Goal: Information Seeking & Learning: Learn about a topic

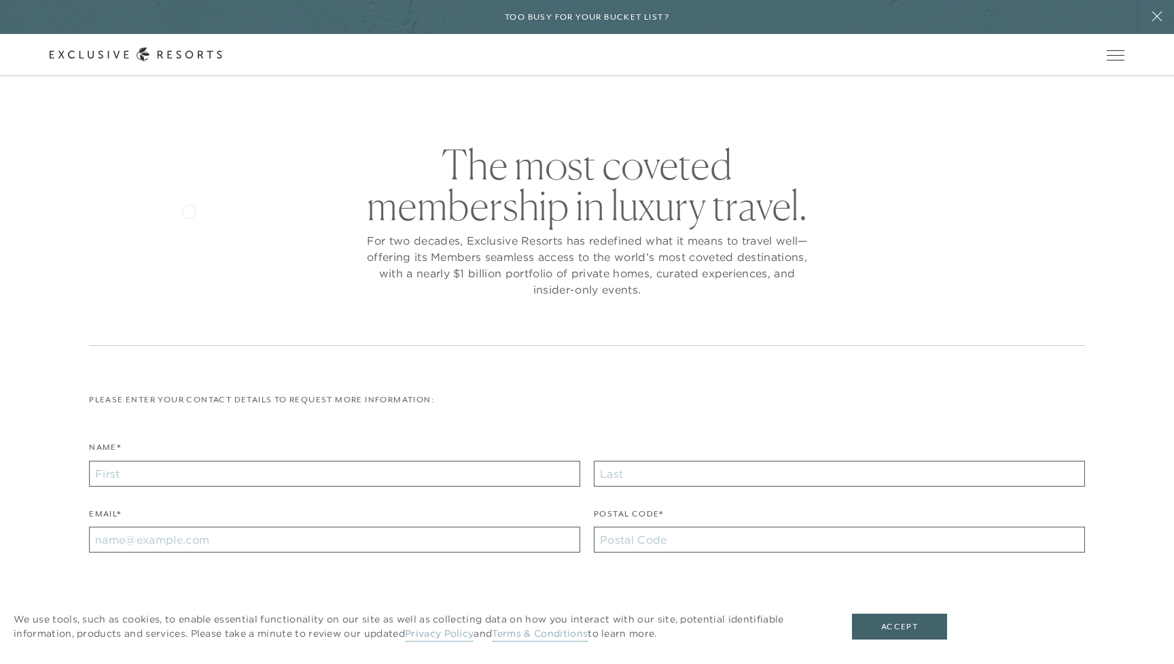
checkbox input "false"
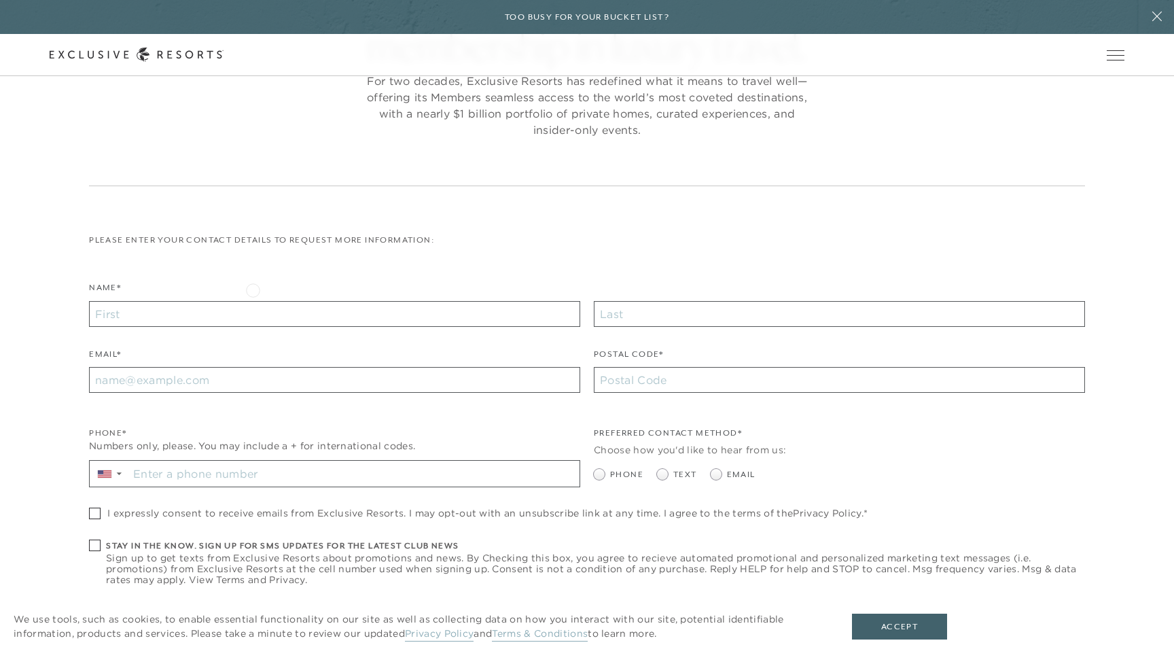
scroll to position [154, 0]
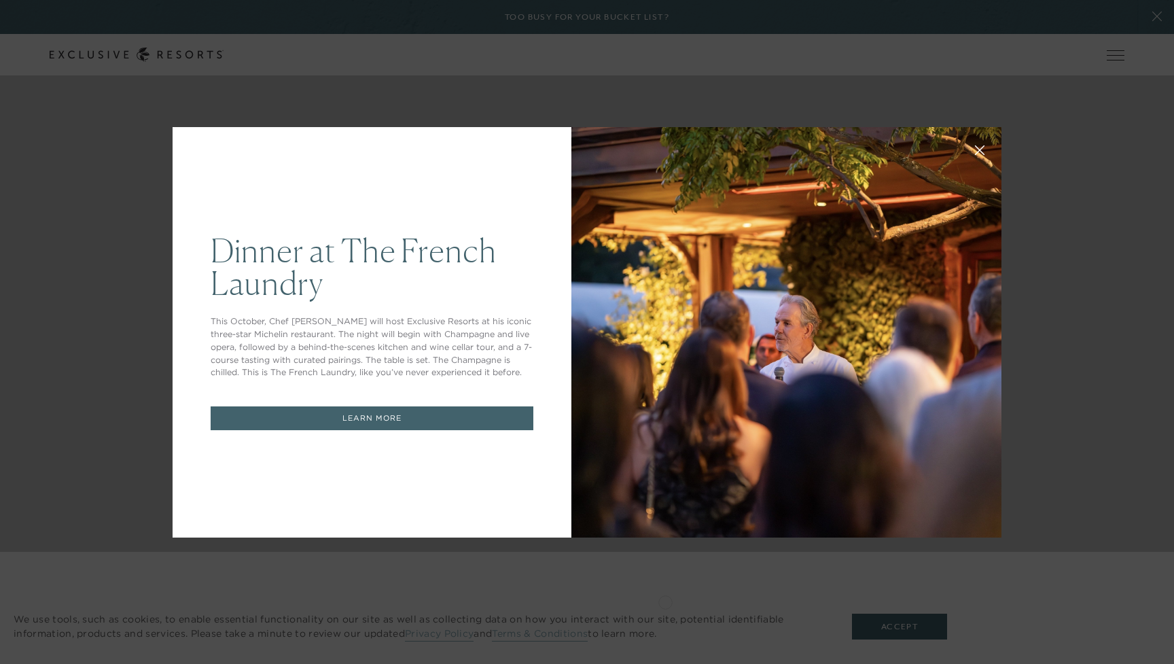
click at [601, 576] on div "Dinner at The French Laundry This October, Chef Thomas Keller will host Exclusi…" at bounding box center [587, 332] width 1174 height 664
click at [171, 128] on div "Dinner at The French Laundry This October, Chef Thomas Keller will host Exclusi…" at bounding box center [587, 332] width 1174 height 664
click at [695, 232] on div at bounding box center [787, 332] width 430 height 410
click at [500, 470] on div "Dinner at The French Laundry This October, Chef Thomas Keller will host Exclusi…" at bounding box center [372, 332] width 399 height 410
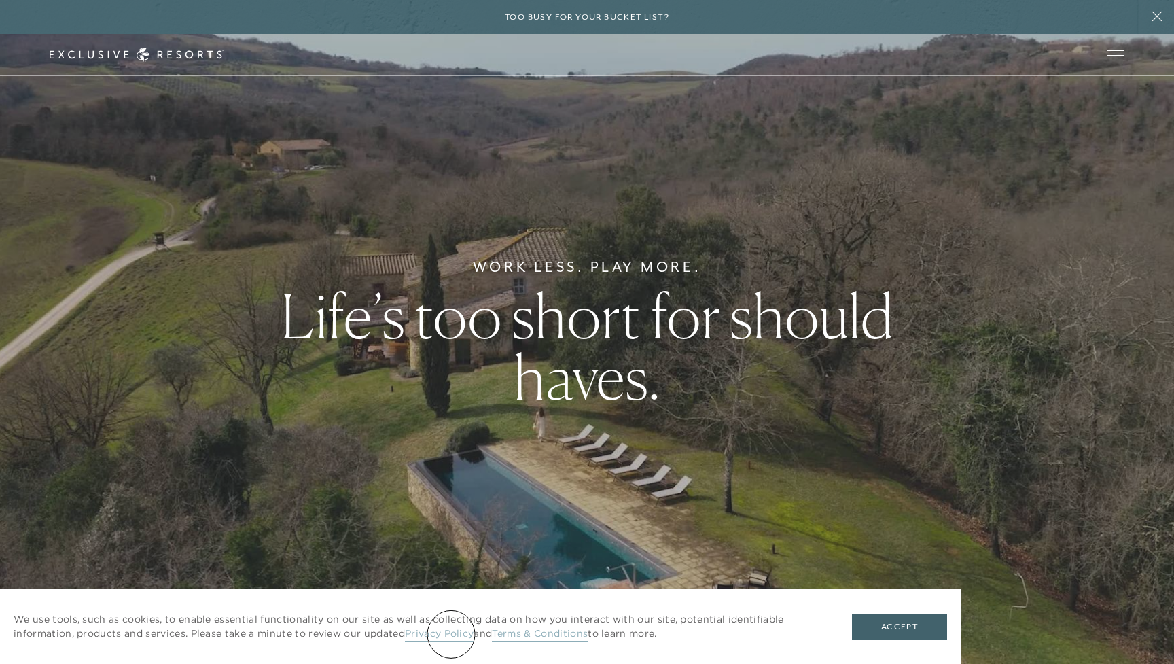
click at [451, 634] on link "Privacy Policy" at bounding box center [439, 634] width 69 height 14
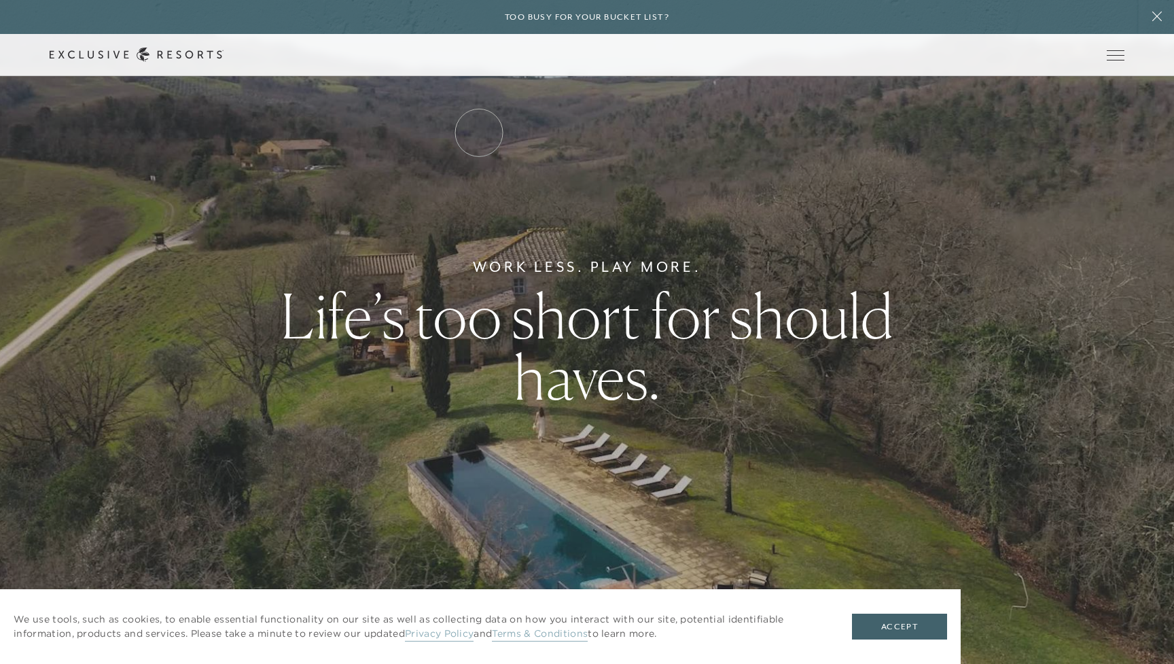
click at [0, 0] on link "Residence Collection" at bounding box center [0, 0] width 0 height 0
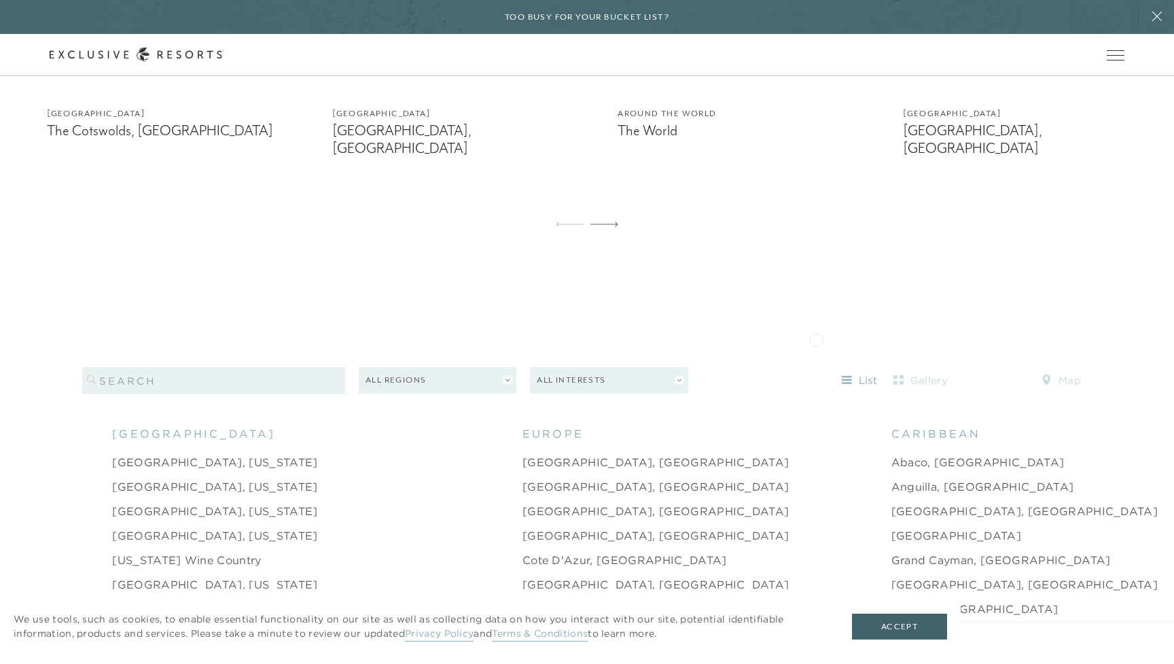
scroll to position [1212, 0]
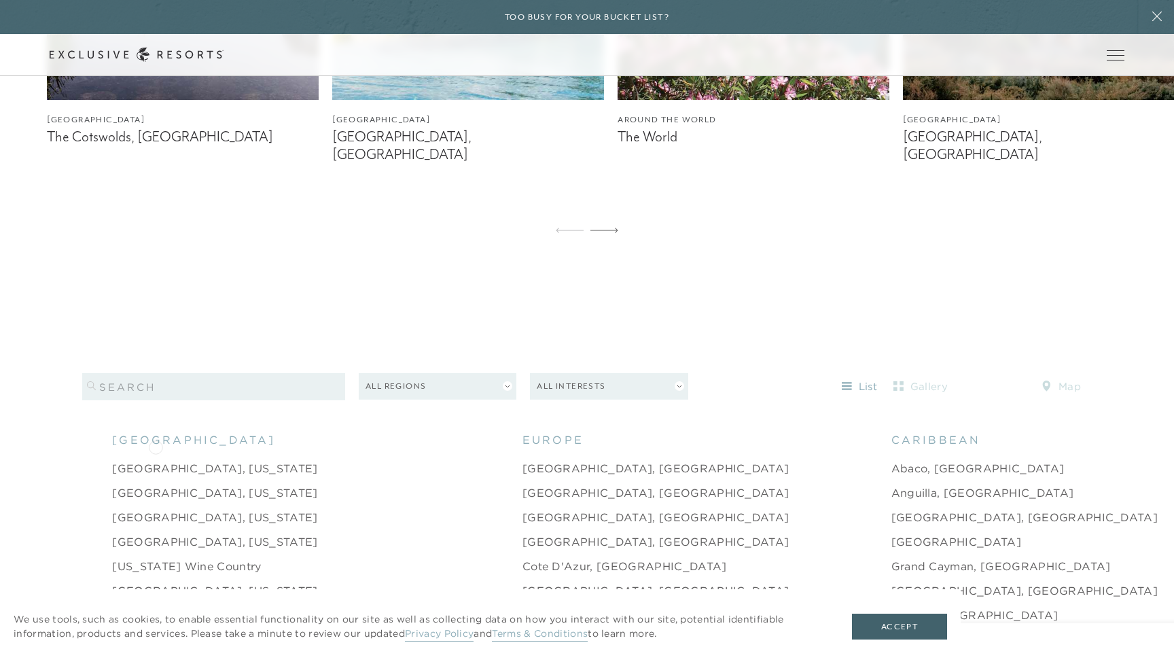
click at [156, 460] on link "[GEOGRAPHIC_DATA], [US_STATE]" at bounding box center [214, 468] width 205 height 16
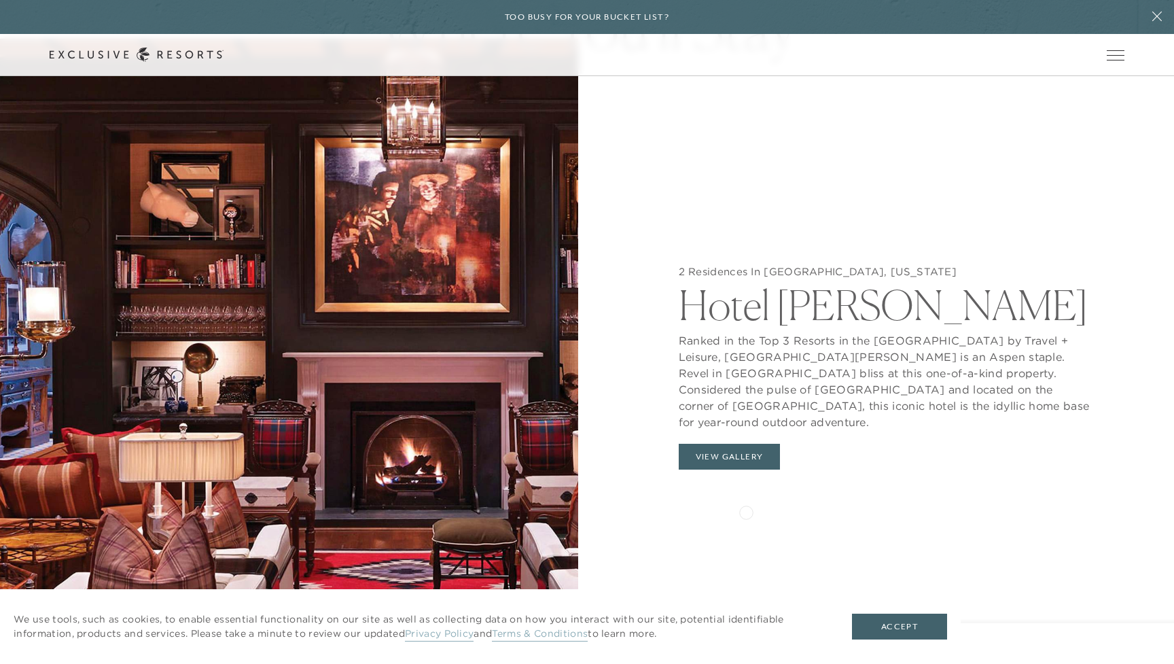
scroll to position [1454, 0]
click at [725, 444] on button "View Gallery" at bounding box center [730, 457] width 102 height 26
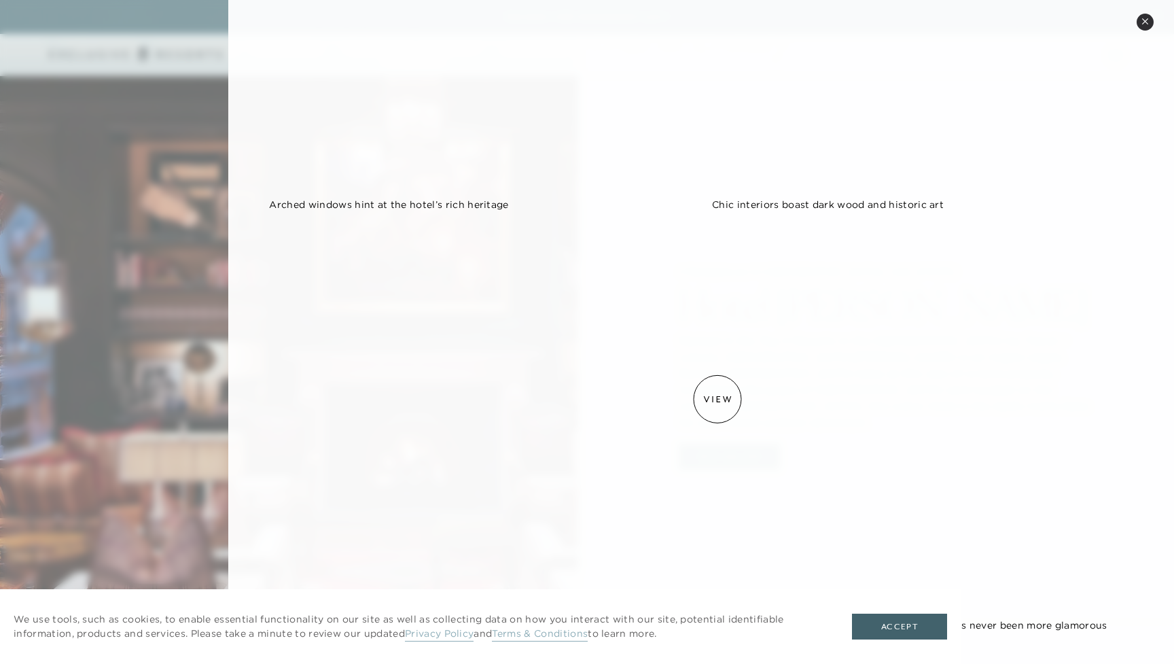
scroll to position [524, 0]
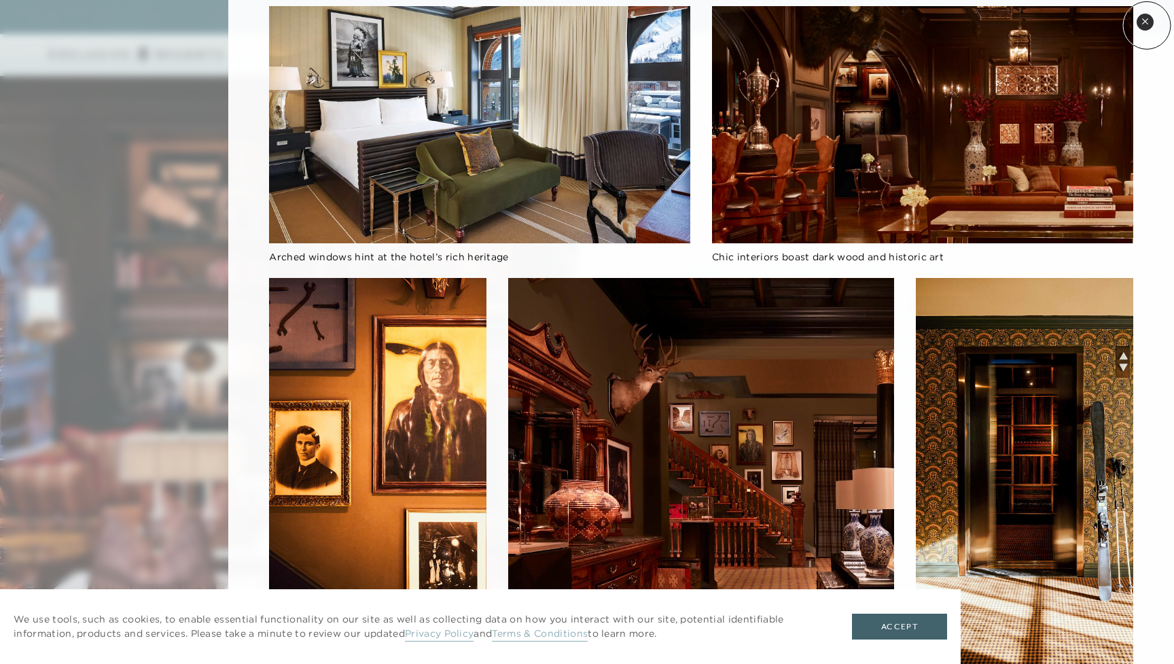
click at [1147, 25] on button "Close quickview" at bounding box center [1145, 22] width 17 height 17
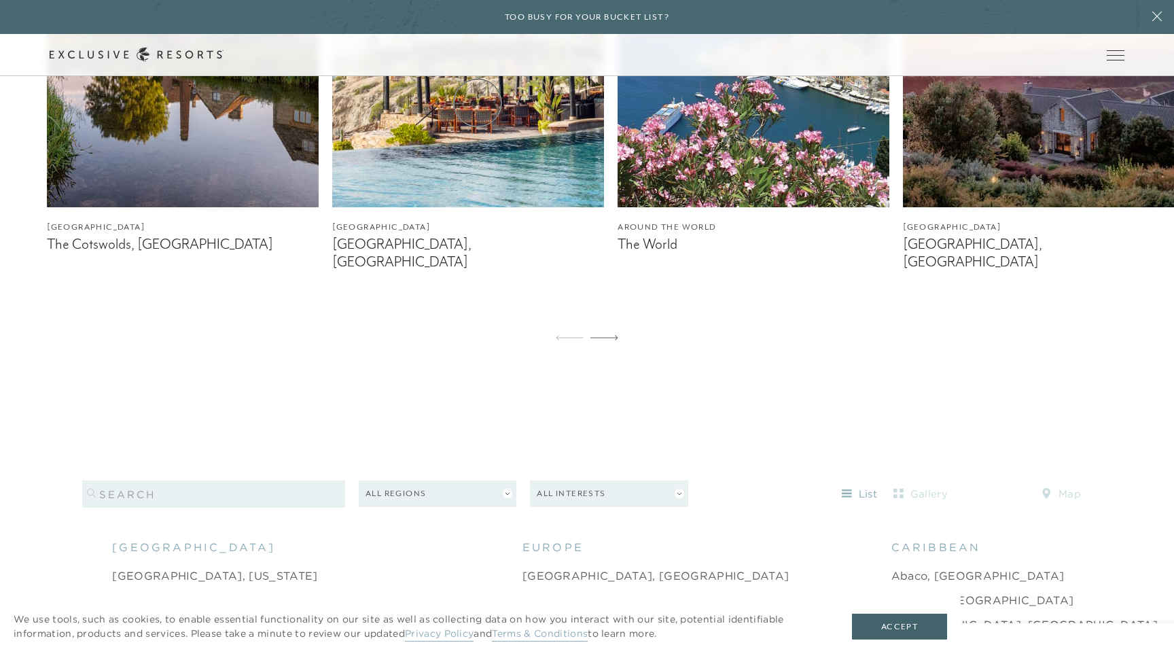
scroll to position [1108, 0]
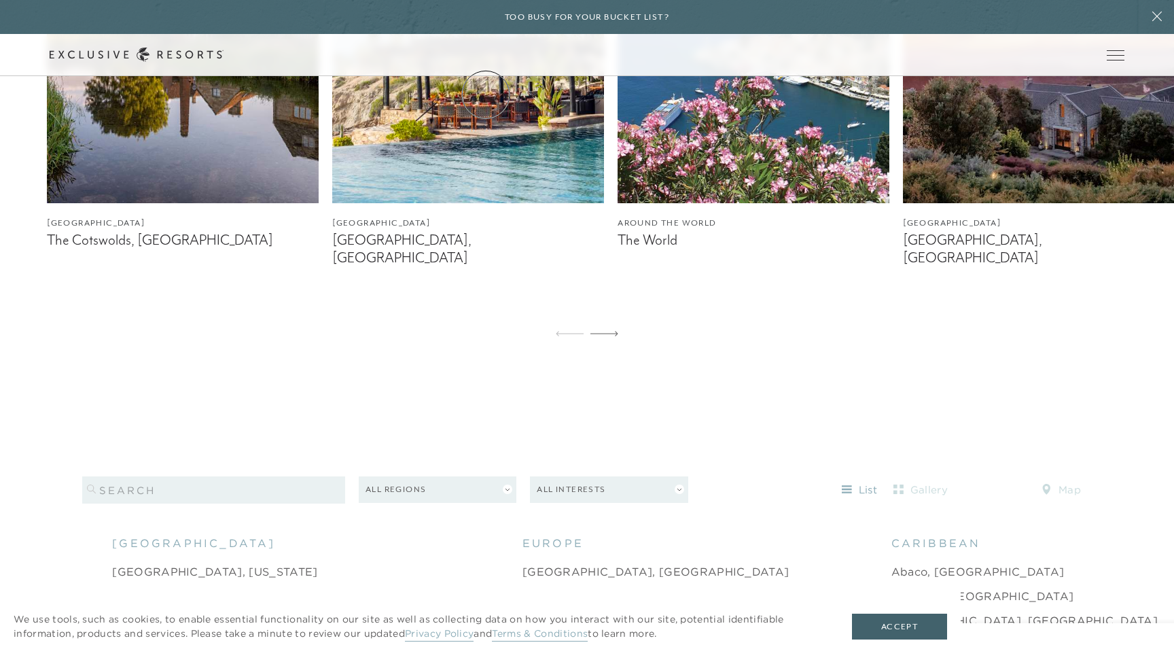
click at [0, 0] on link "Residence Collection" at bounding box center [0, 0] width 0 height 0
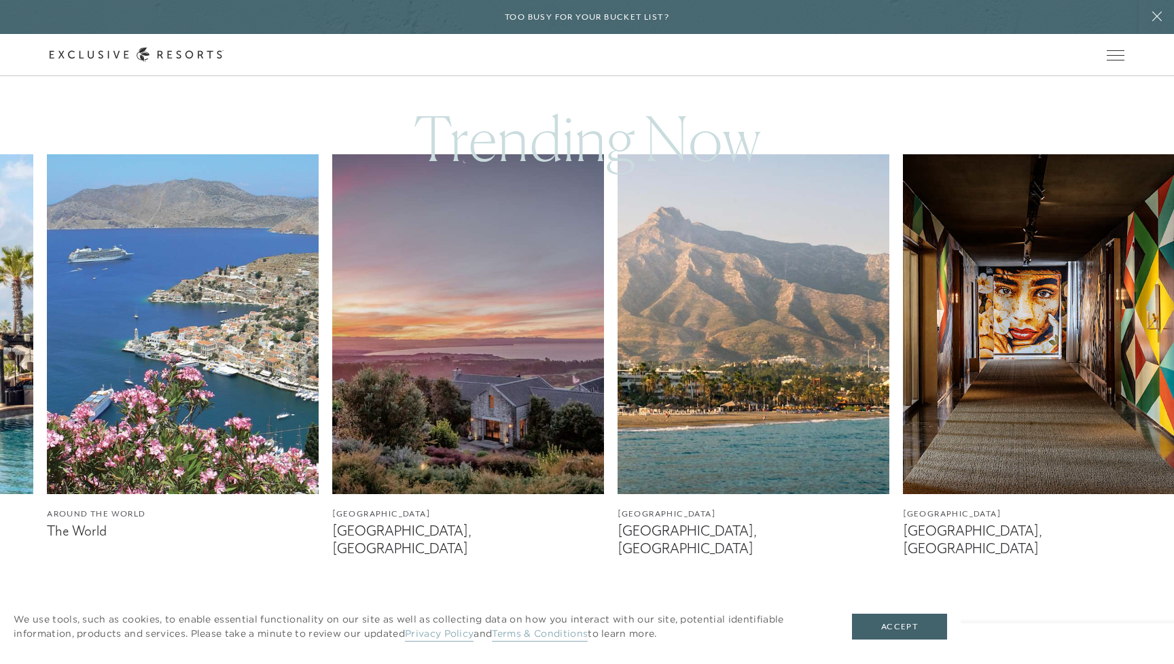
scroll to position [819, 0]
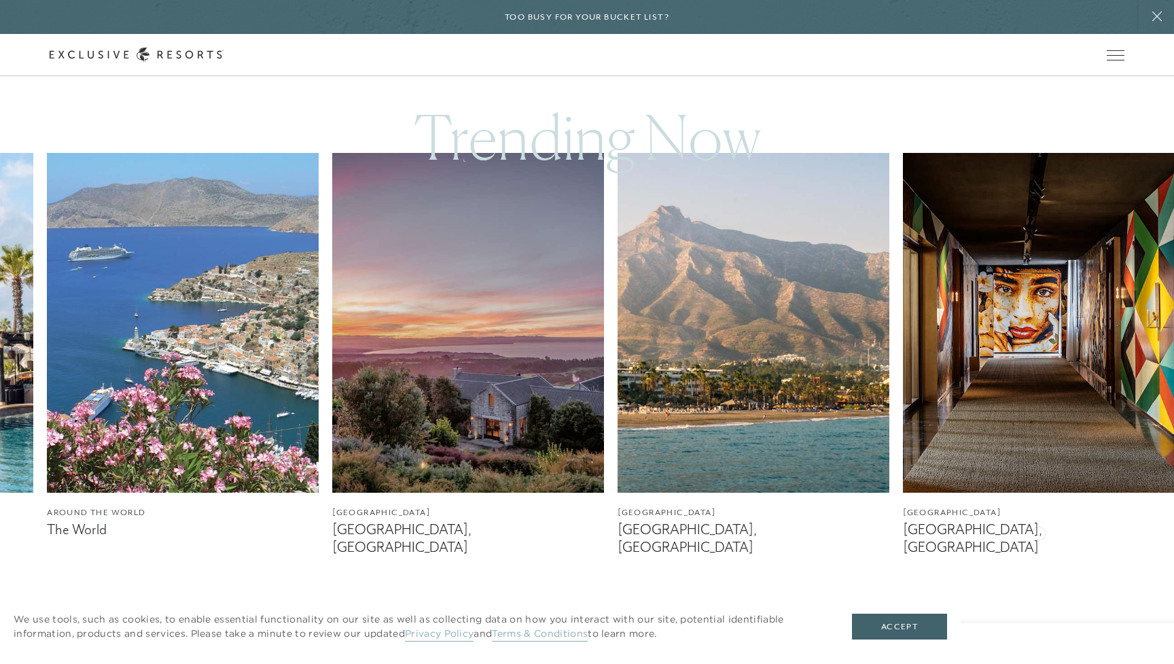
click at [1039, 531] on figcaption "[GEOGRAPHIC_DATA], [GEOGRAPHIC_DATA]" at bounding box center [1039, 538] width 272 height 34
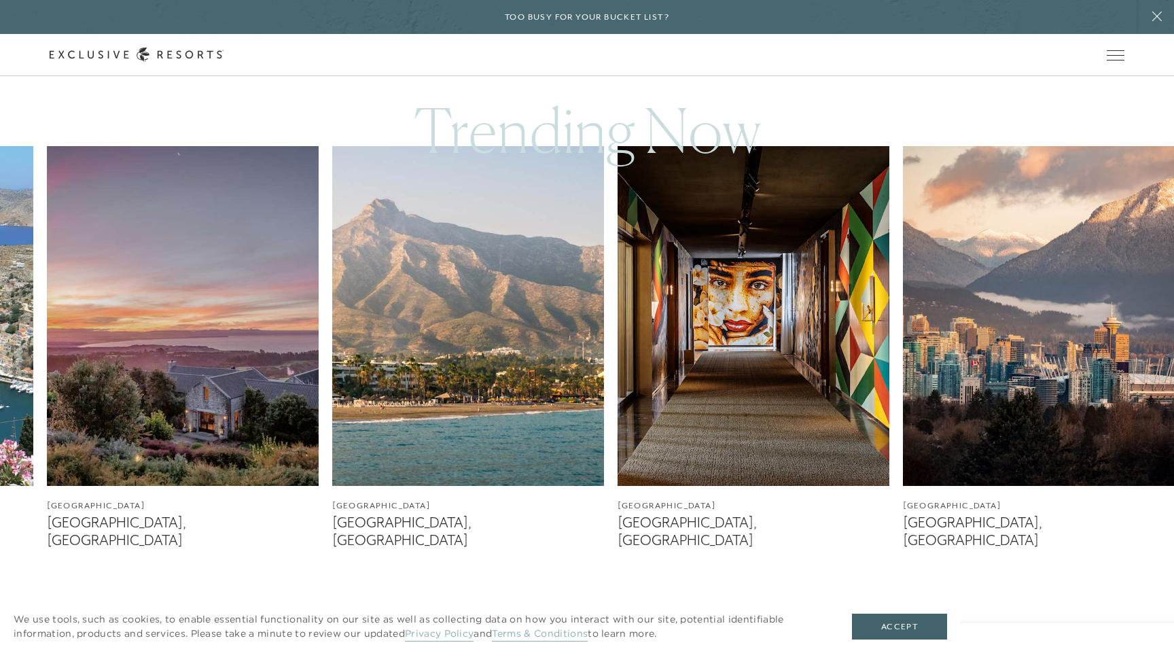
scroll to position [825, 0]
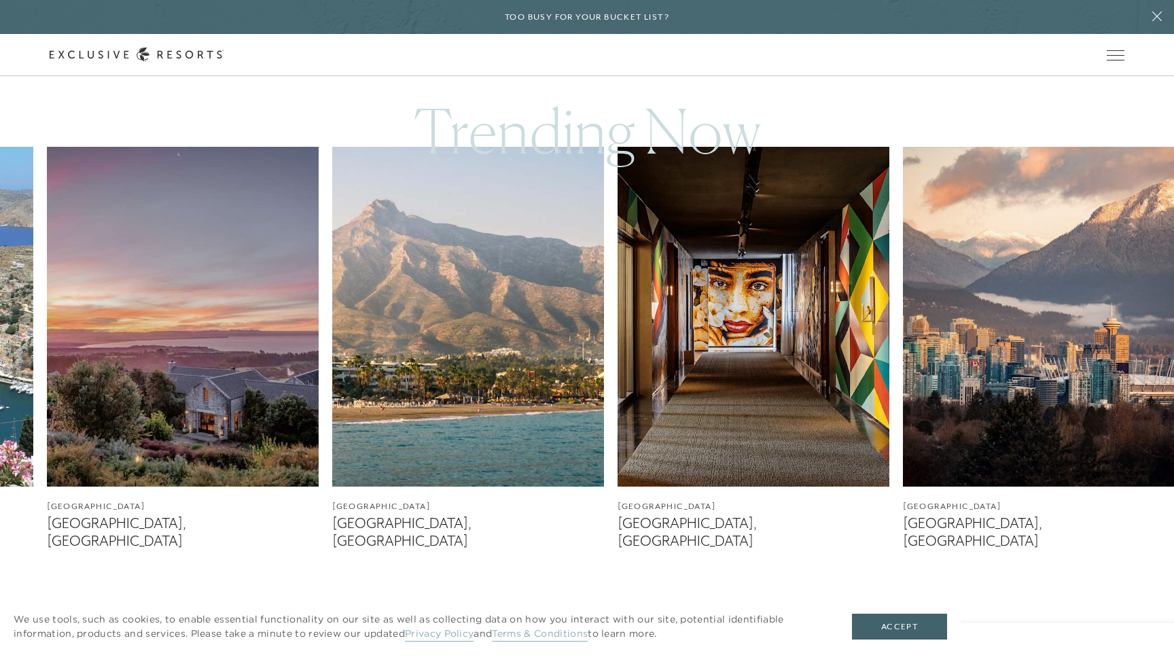
click at [427, 288] on img at bounding box center [468, 317] width 272 height 340
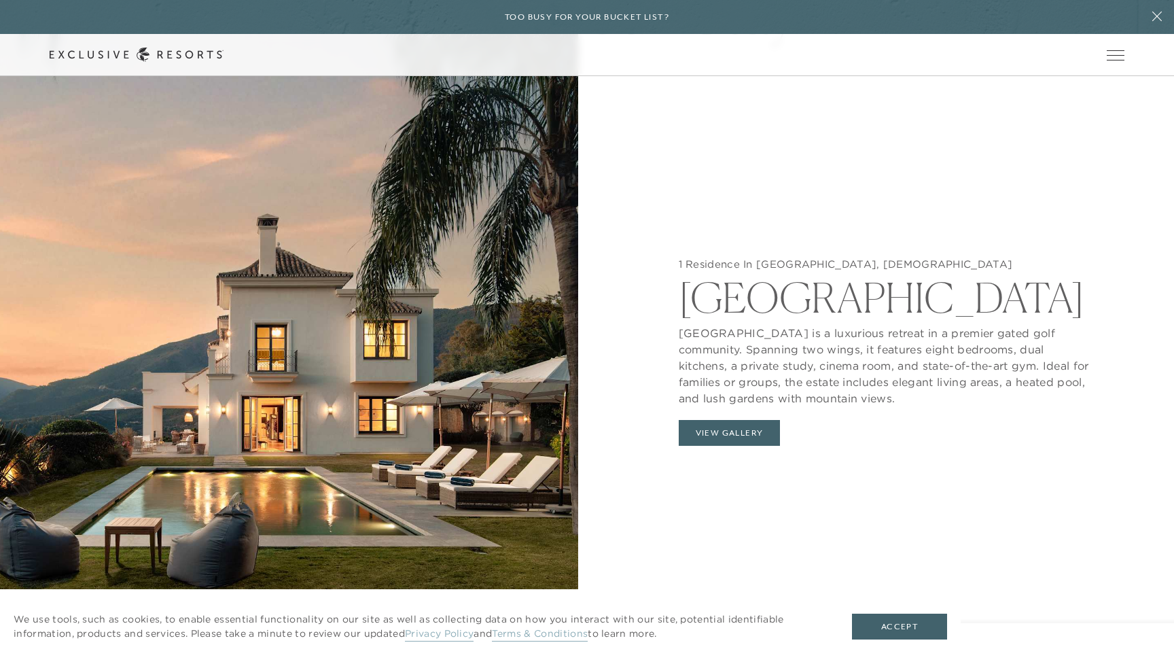
scroll to position [1533, 0]
click at [724, 434] on button "View Gallery" at bounding box center [730, 432] width 102 height 26
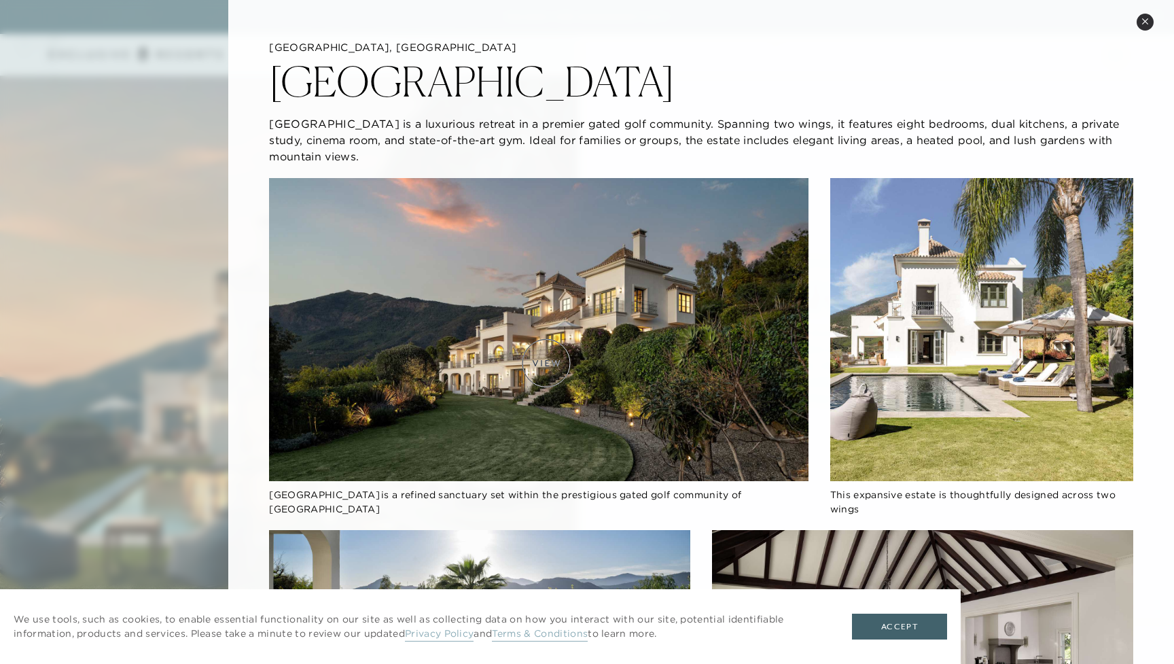
click at [546, 363] on img at bounding box center [538, 329] width 539 height 303
click at [562, 372] on img at bounding box center [538, 329] width 539 height 303
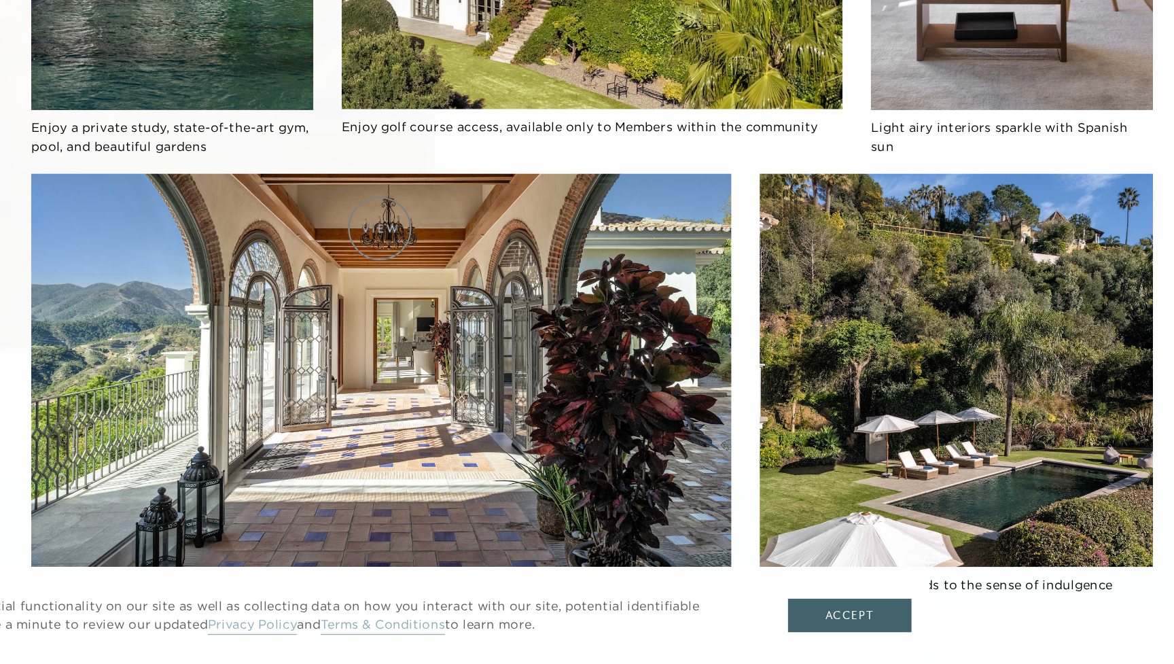
scroll to position [1564, 0]
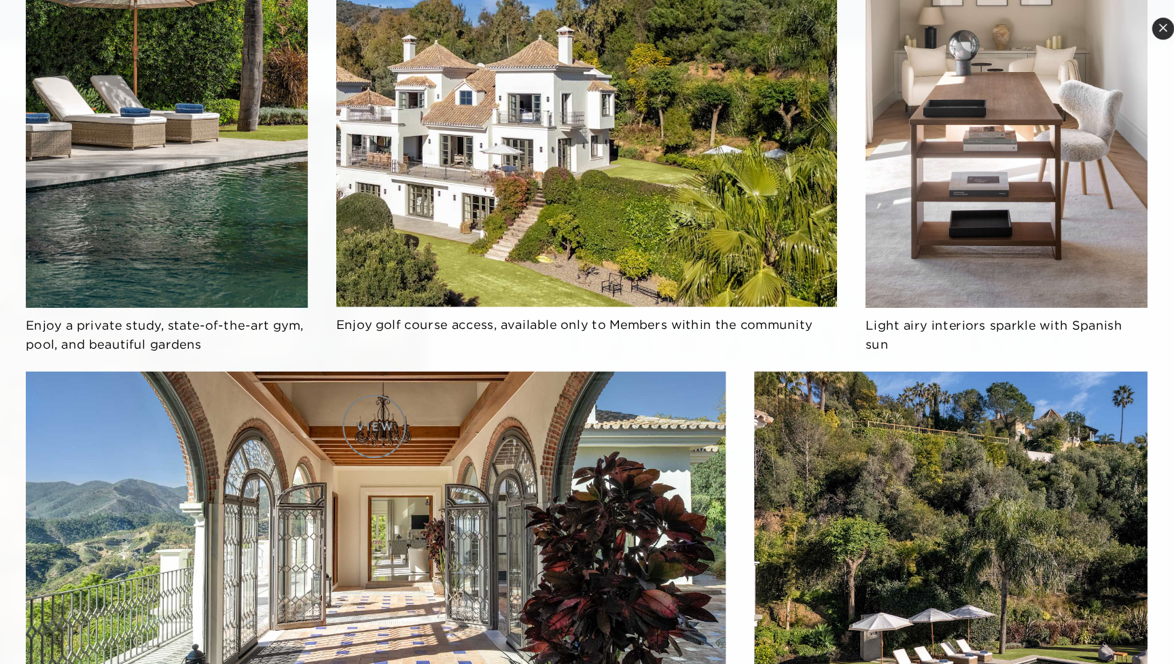
click at [538, 328] on img at bounding box center [538, 437] width 539 height 303
click at [533, 380] on img at bounding box center [538, 437] width 539 height 303
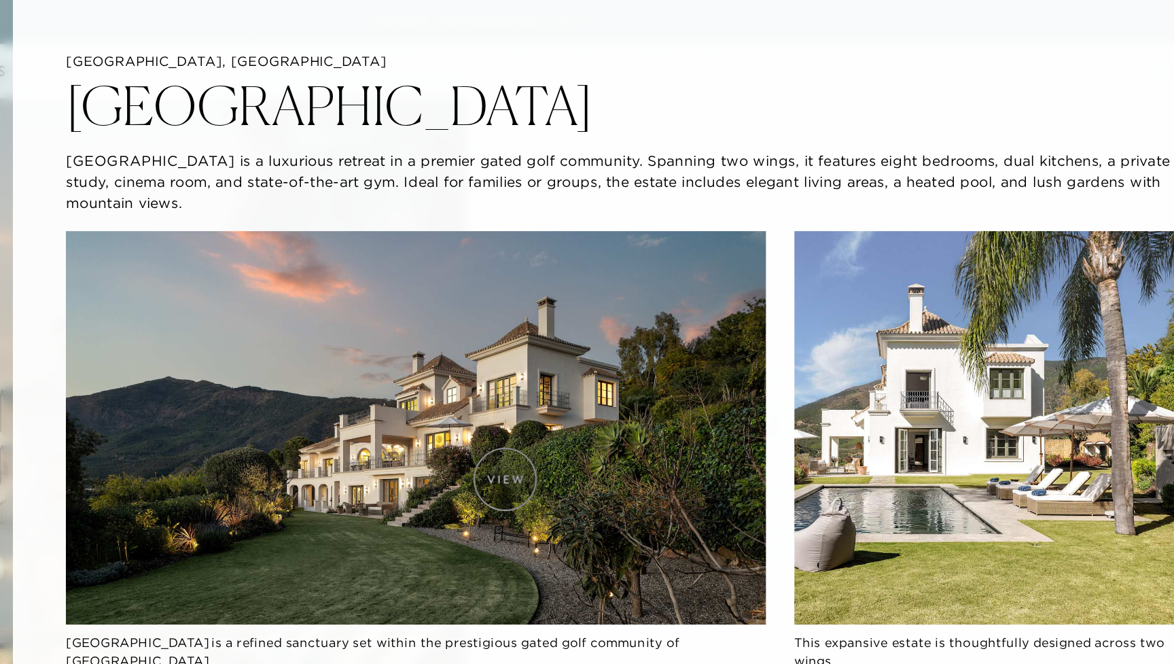
scroll to position [1429, 0]
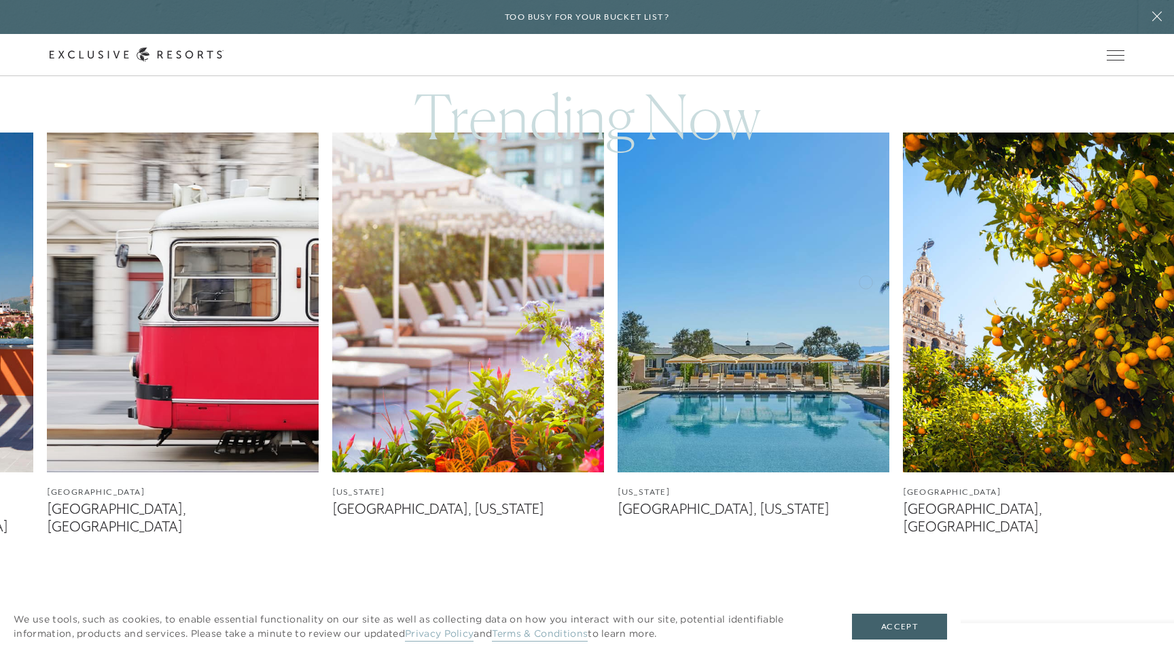
scroll to position [843, 0]
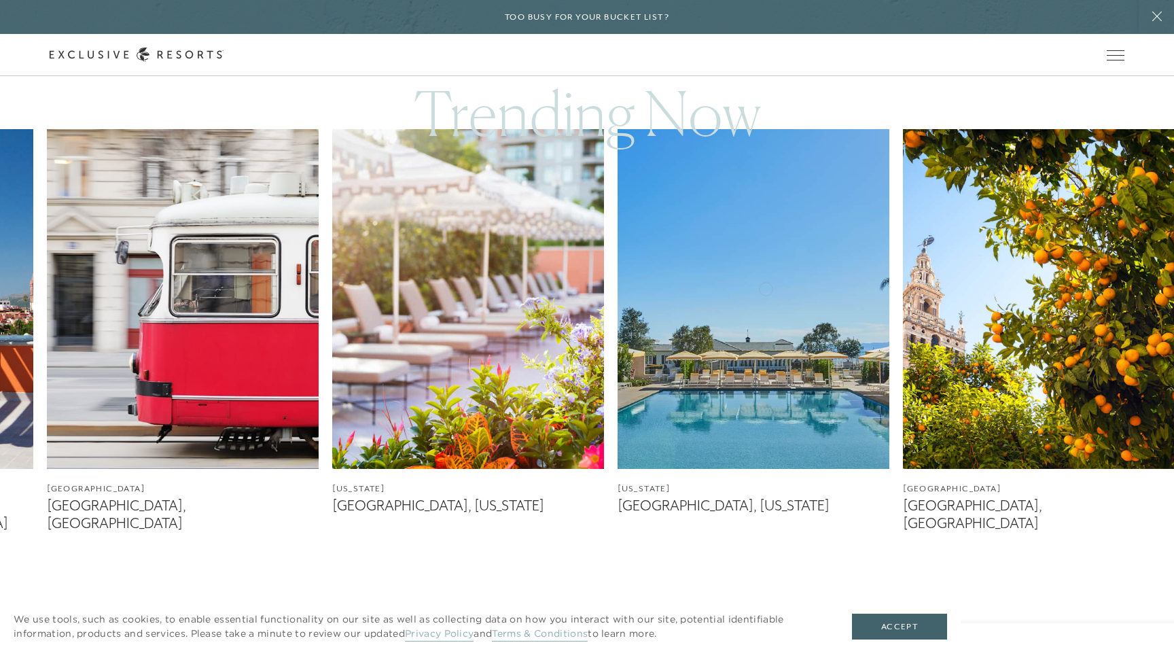
click at [766, 287] on img at bounding box center [754, 299] width 272 height 340
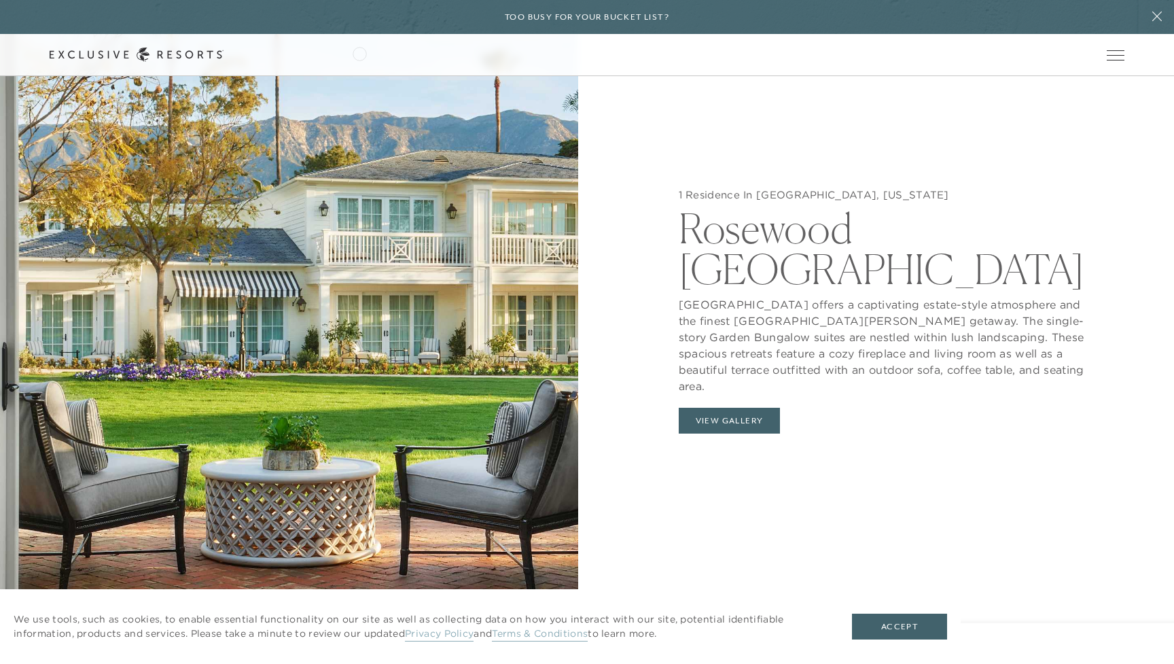
scroll to position [1563, 0]
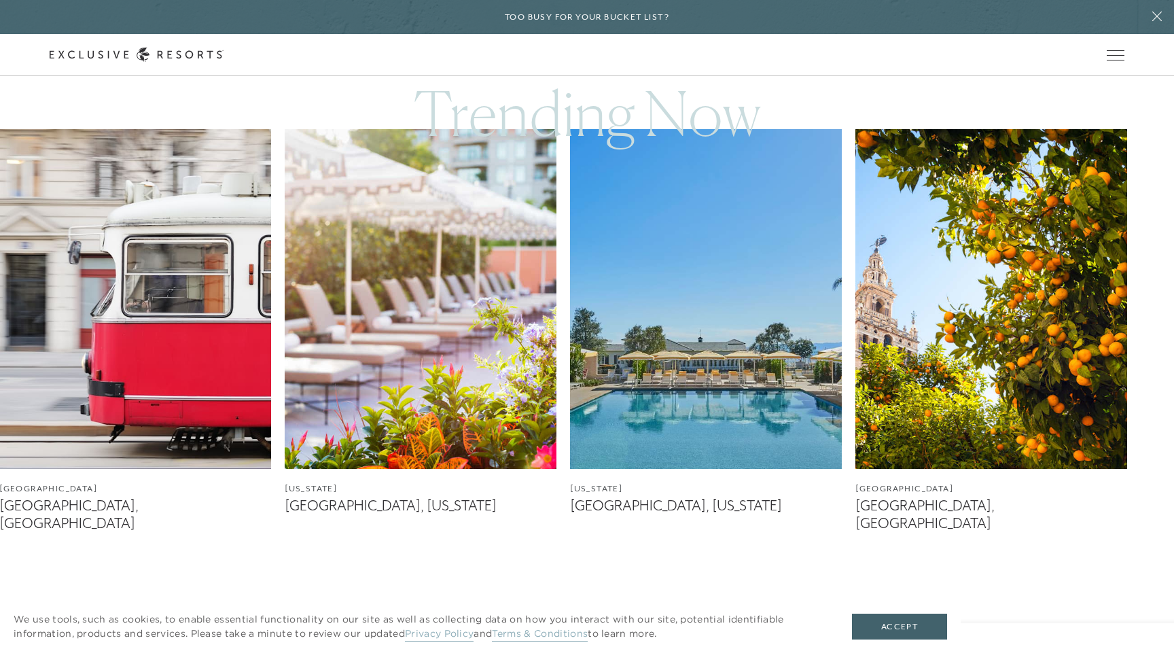
scroll to position [848, 0]
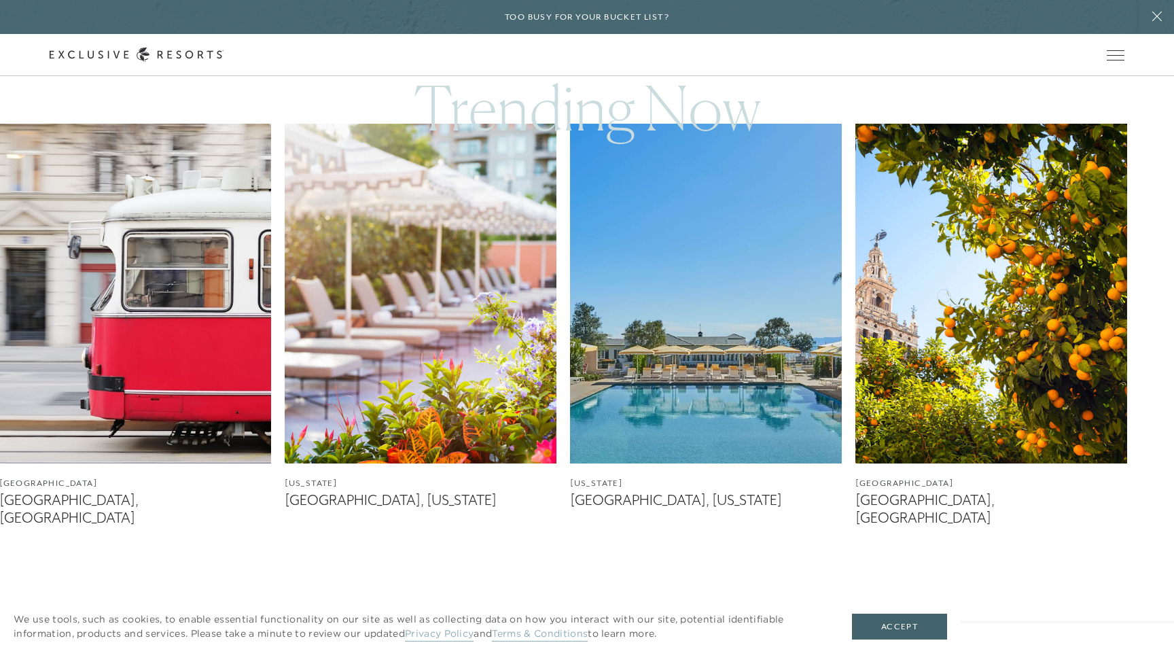
click at [944, 294] on img at bounding box center [992, 294] width 272 height 340
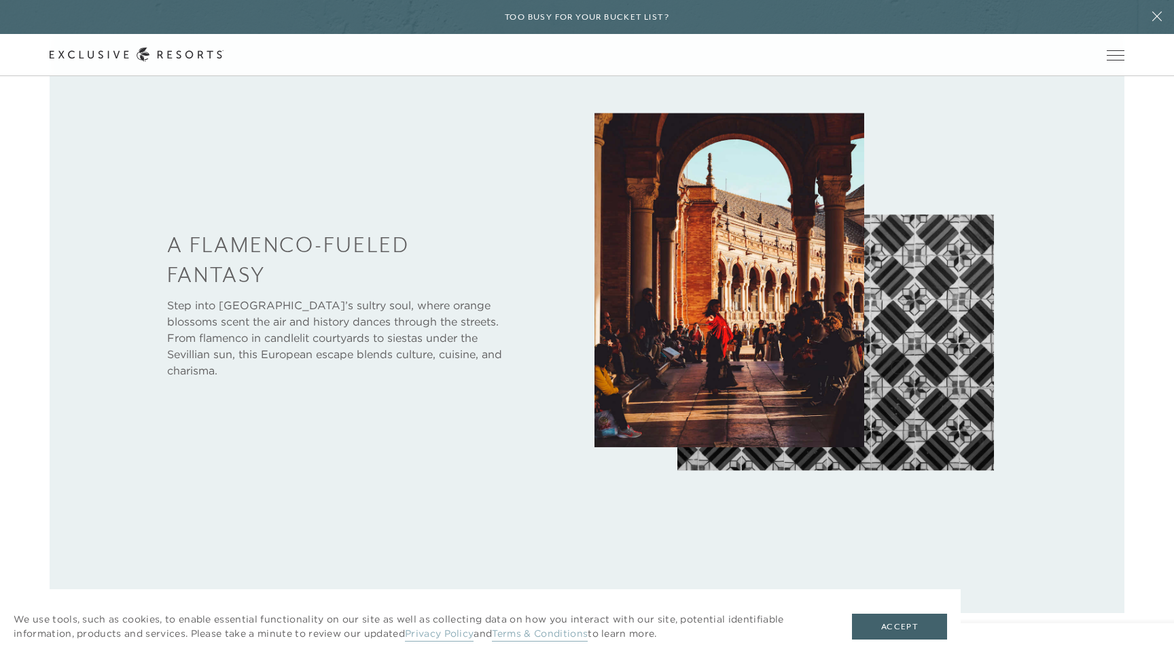
scroll to position [737, 0]
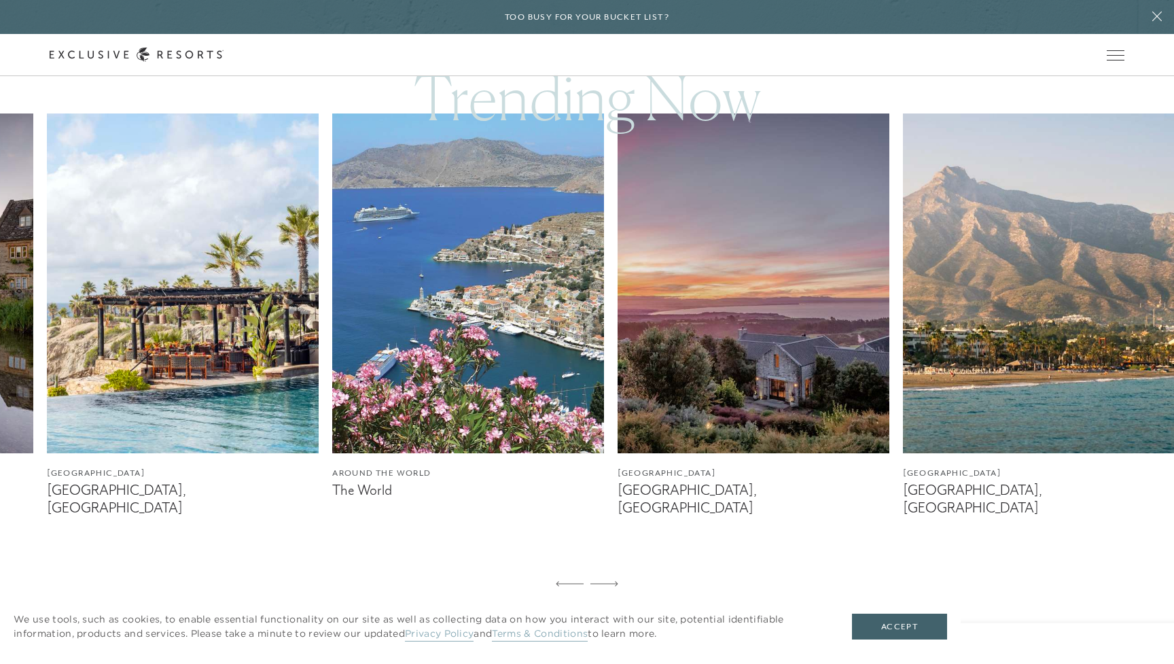
scroll to position [862, 0]
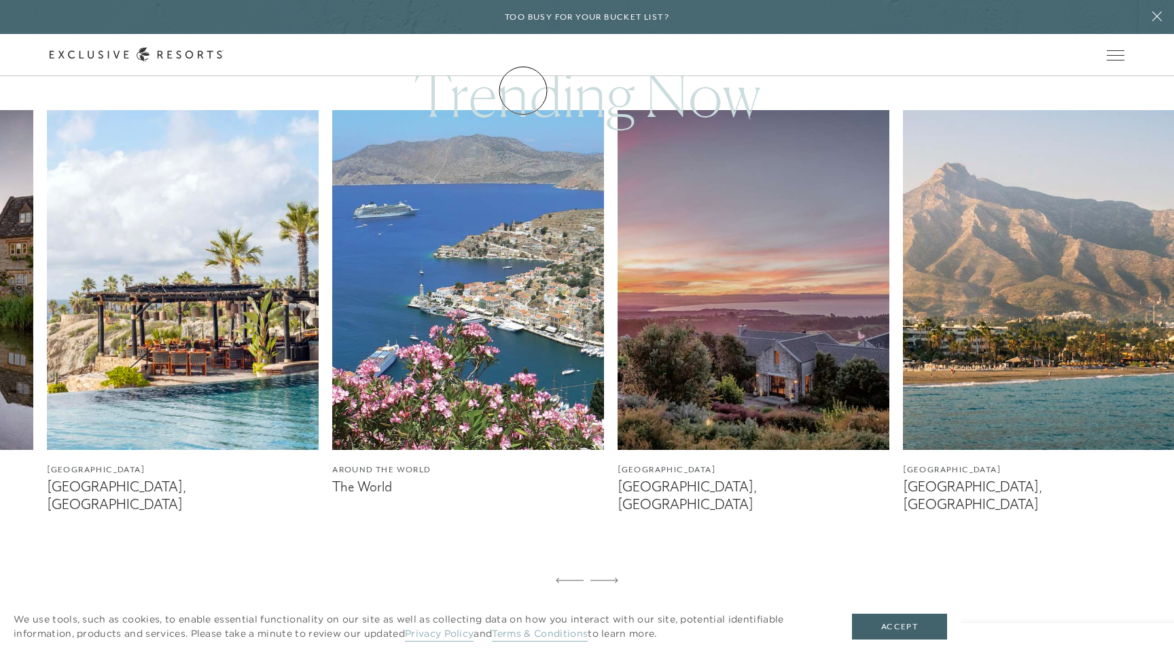
click at [0, 0] on link "How it works" at bounding box center [0, 0] width 0 height 0
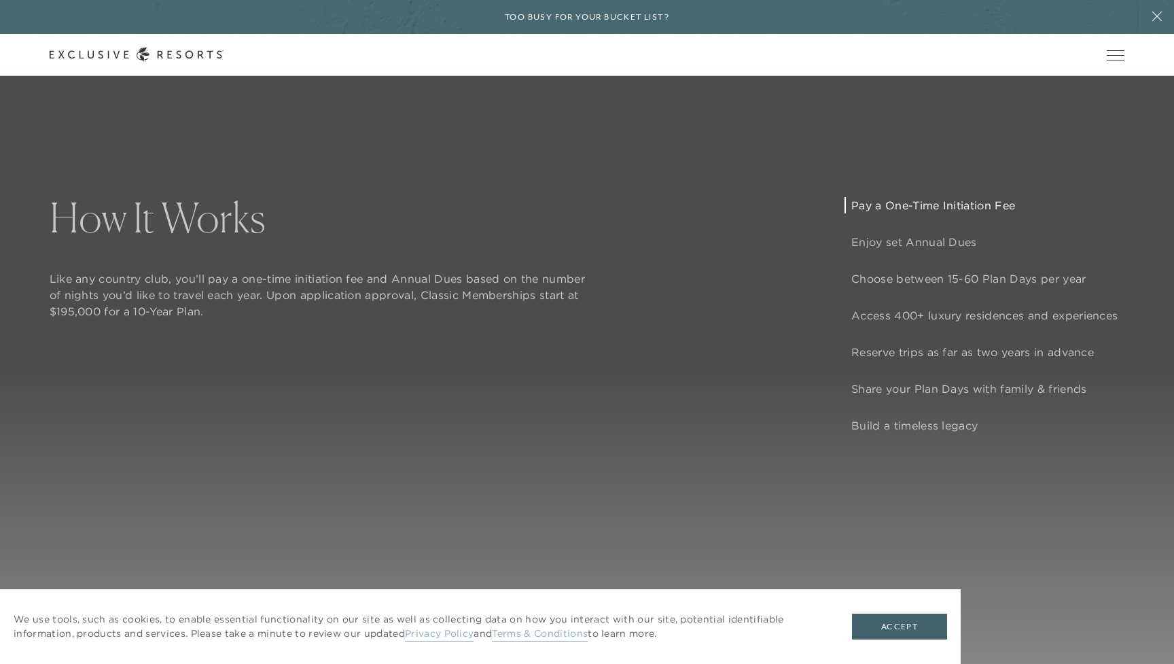
scroll to position [1167, 0]
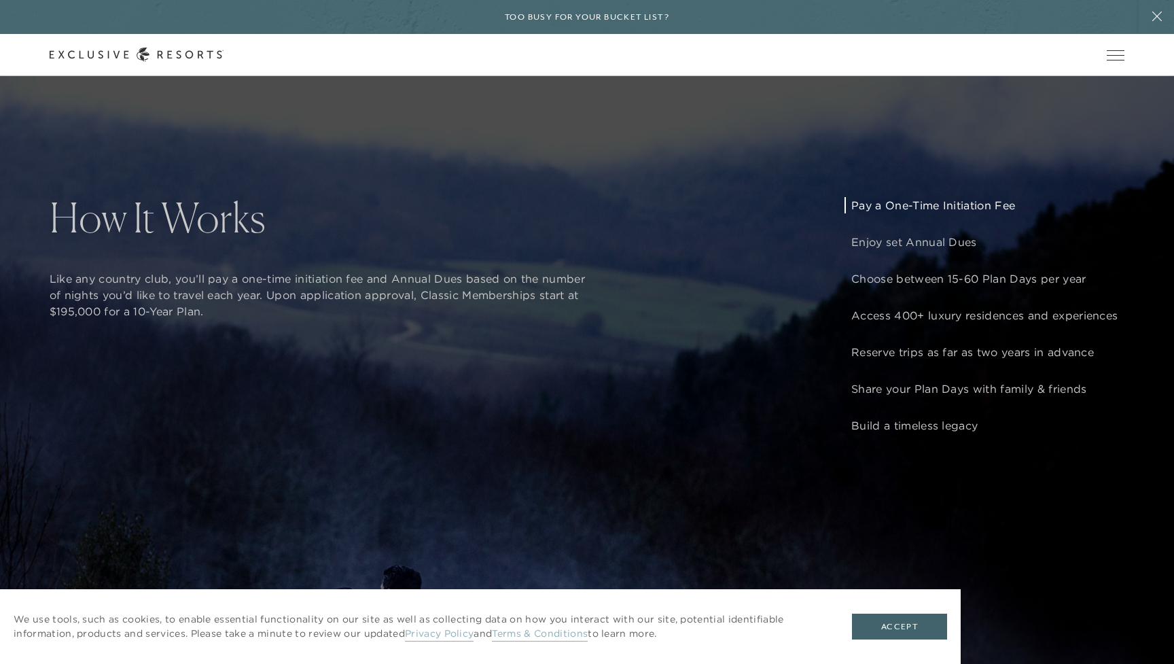
click at [905, 203] on p "Pay a One-Time Initiation Fee" at bounding box center [985, 205] width 266 height 16
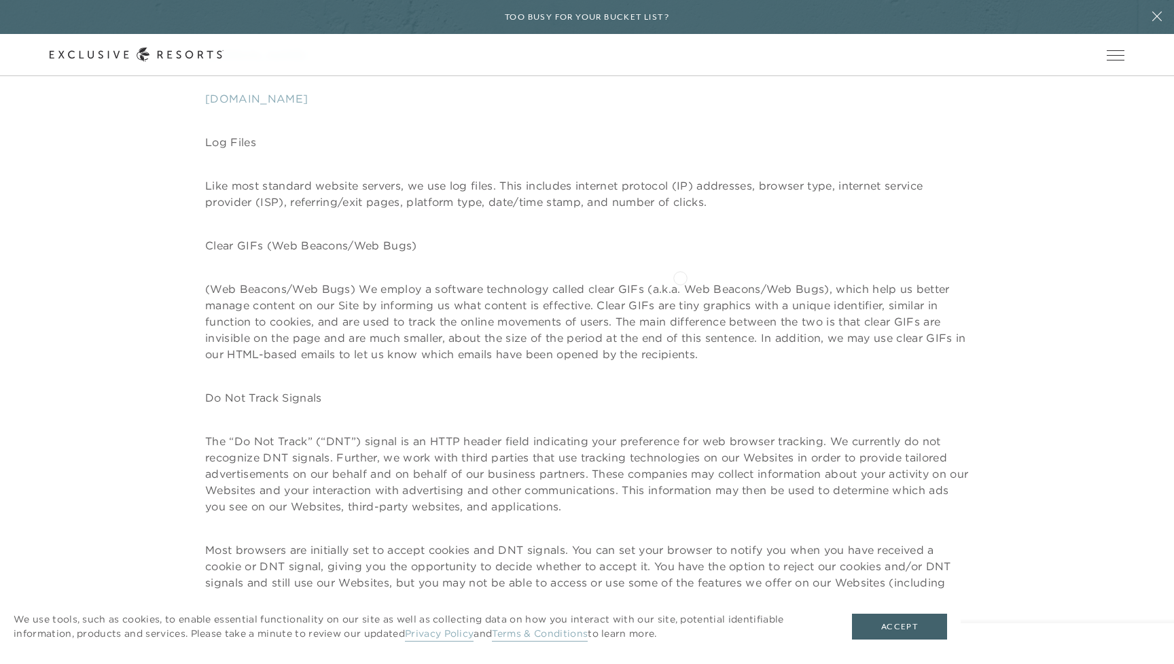
scroll to position [2150, 0]
